Goal: Information Seeking & Learning: Learn about a topic

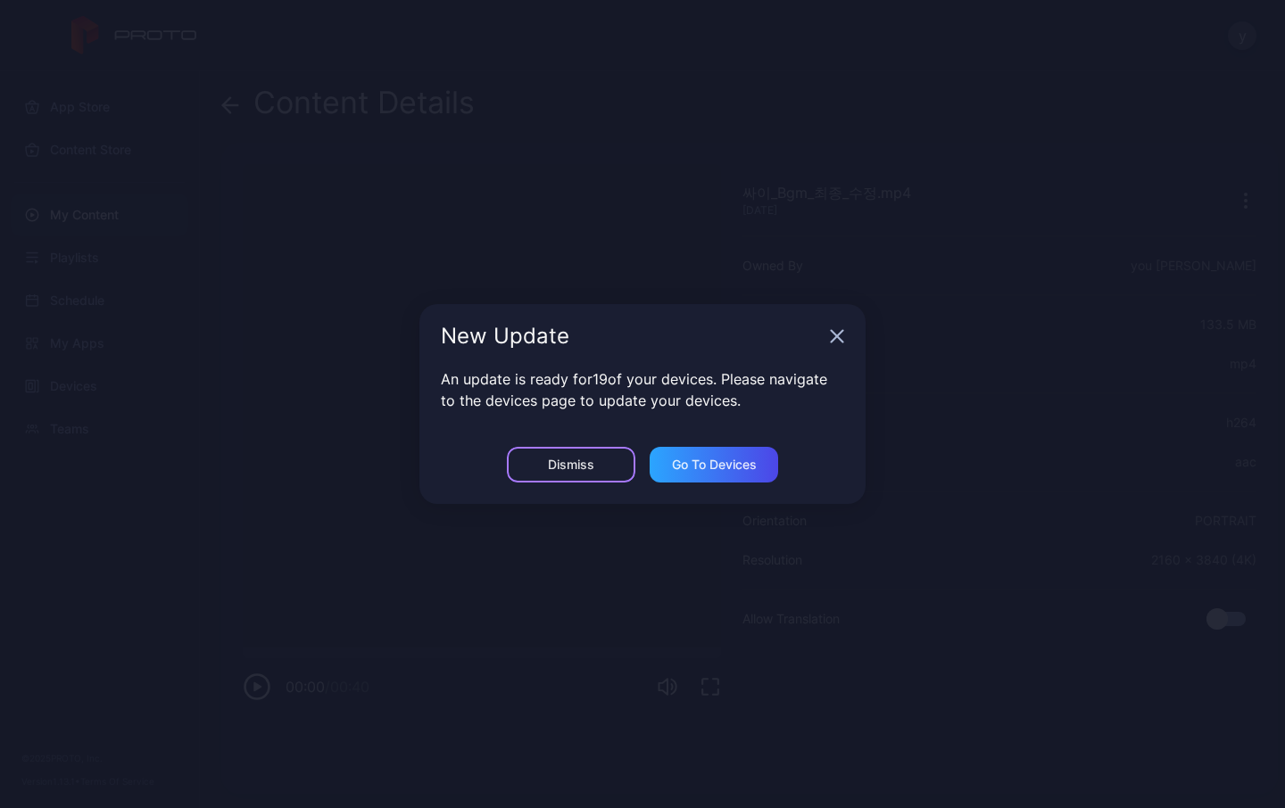
click at [567, 453] on div "Dismiss" at bounding box center [571, 465] width 128 height 36
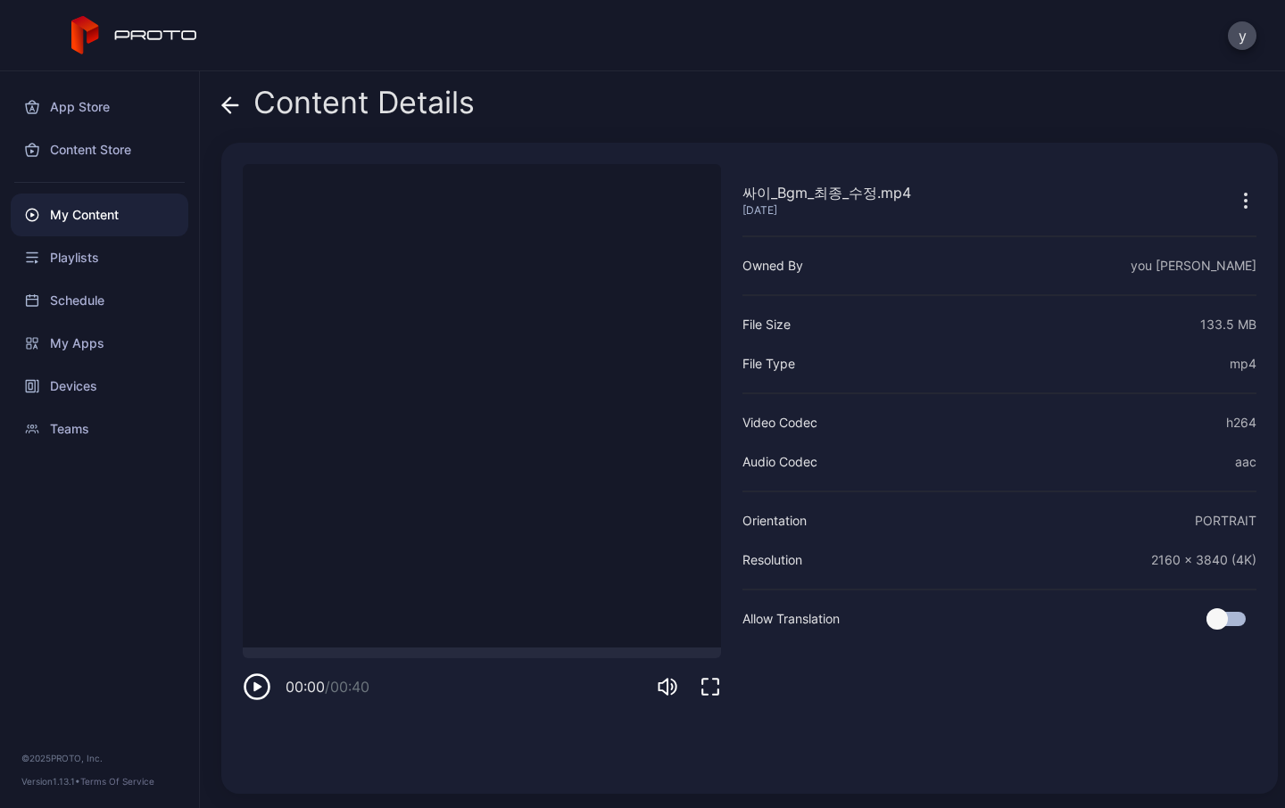
click at [229, 106] on icon at bounding box center [230, 105] width 18 height 18
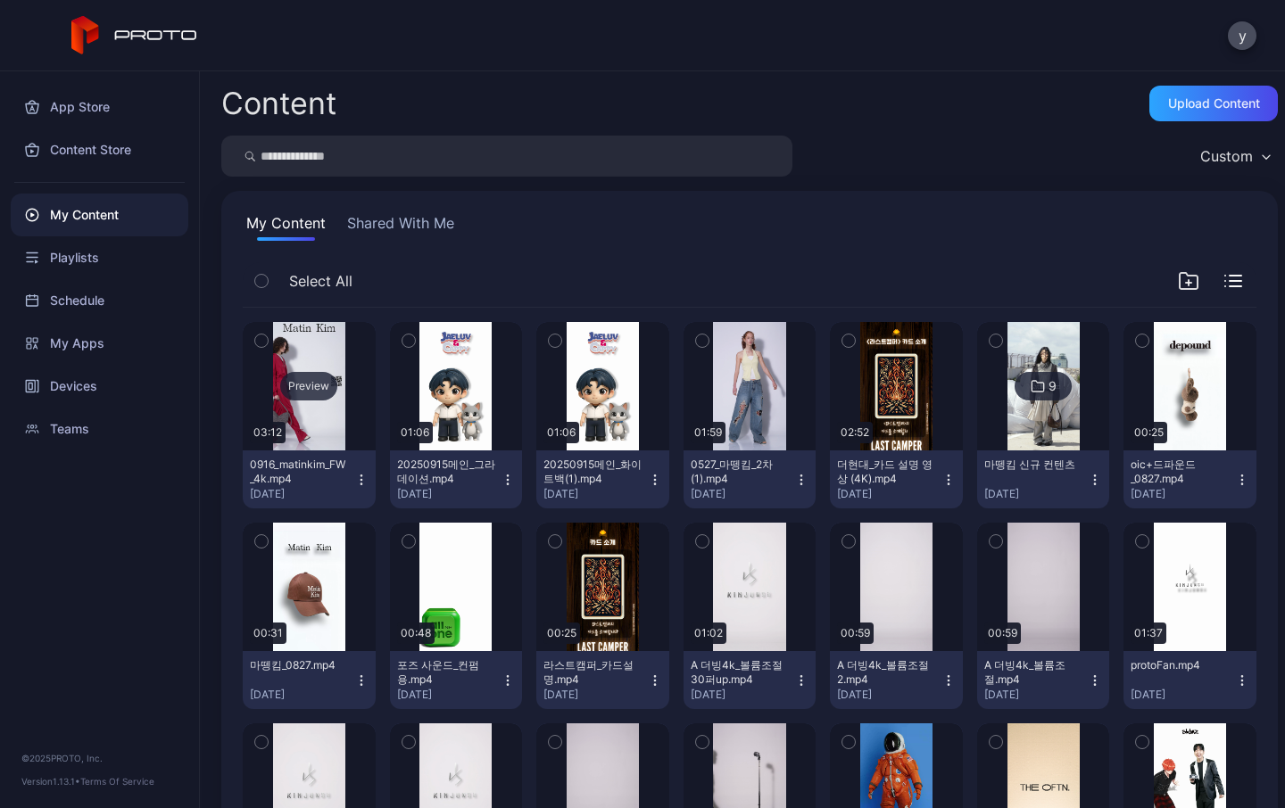
click at [310, 387] on div "Preview" at bounding box center [308, 386] width 57 height 29
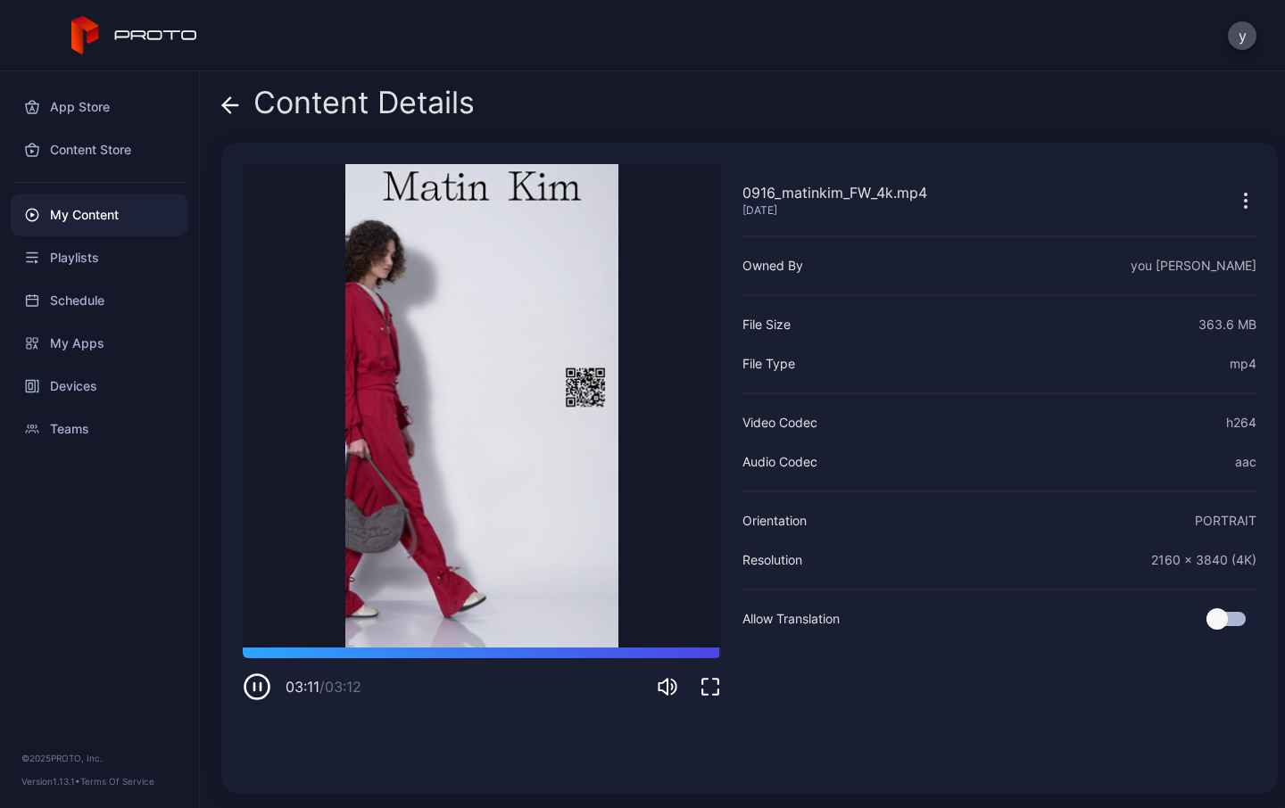
click at [225, 102] on icon at bounding box center [230, 105] width 18 height 18
